Goal: Task Accomplishment & Management: Manage account settings

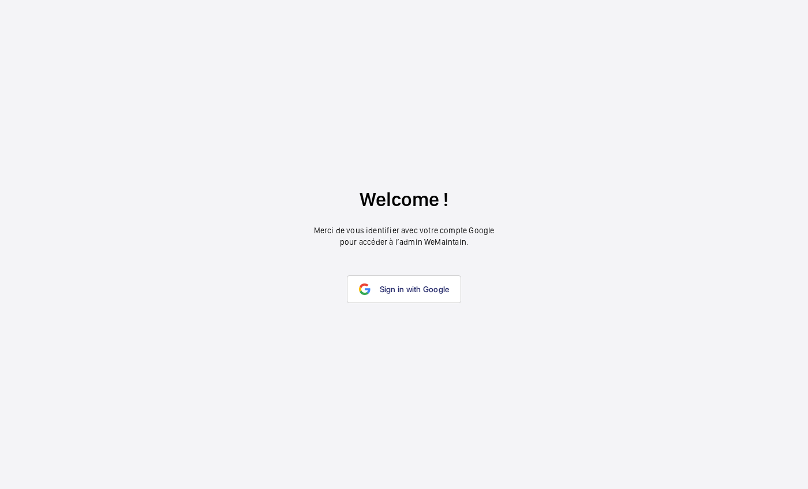
click at [673, 145] on wm-front-google-login "Welcome ! Merci de vous identifier avec votre compte Google pour accéder à l’ad…" at bounding box center [404, 244] width 808 height 489
click at [415, 291] on span "Sign in with Google" at bounding box center [415, 288] width 70 height 9
